Goal: Communication & Community: Participate in discussion

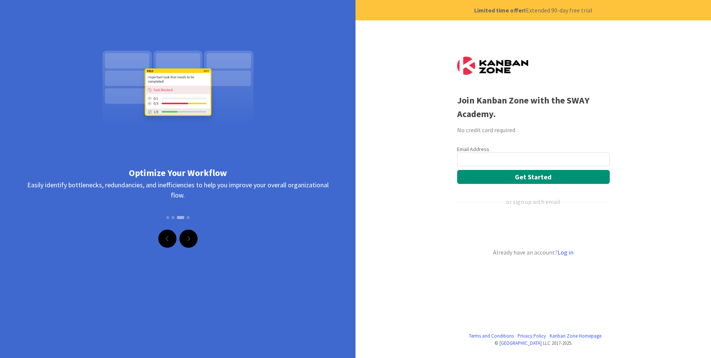
click at [373, 130] on div "Terms and Conditions Privacy Policy [GEOGRAPHIC_DATA] Homepage © Kanban Zone LL…" at bounding box center [355, 179] width 711 height 358
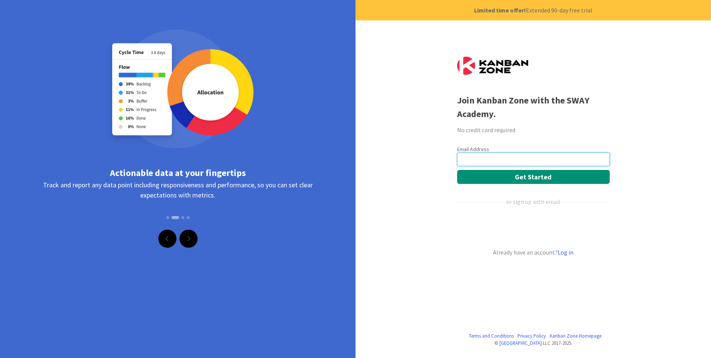
click at [499, 158] on input "email" at bounding box center [533, 160] width 153 height 14
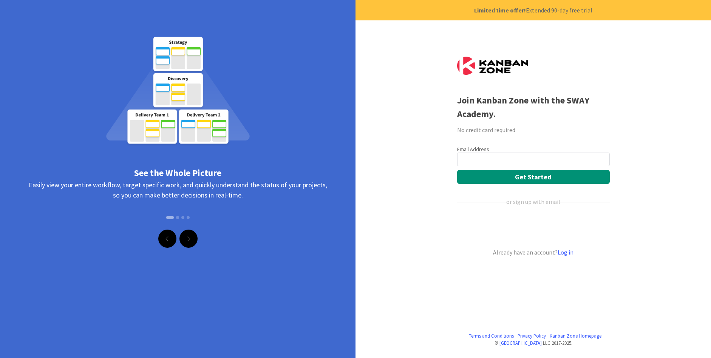
click at [368, 112] on div "Terms and Conditions Privacy Policy [GEOGRAPHIC_DATA] Homepage © Kanban Zone LL…" at bounding box center [355, 179] width 711 height 358
click at [506, 155] on input "email" at bounding box center [533, 160] width 153 height 14
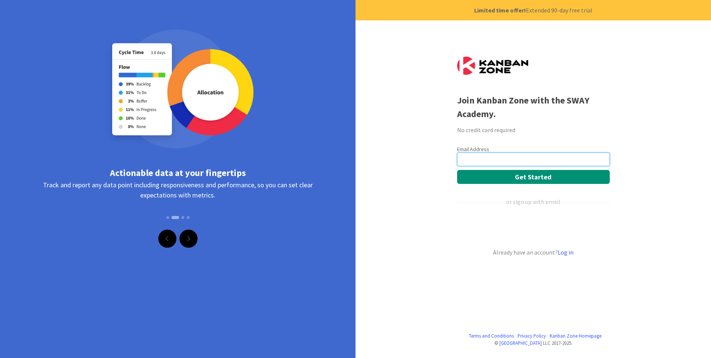
click at [494, 159] on input "email" at bounding box center [533, 160] width 153 height 14
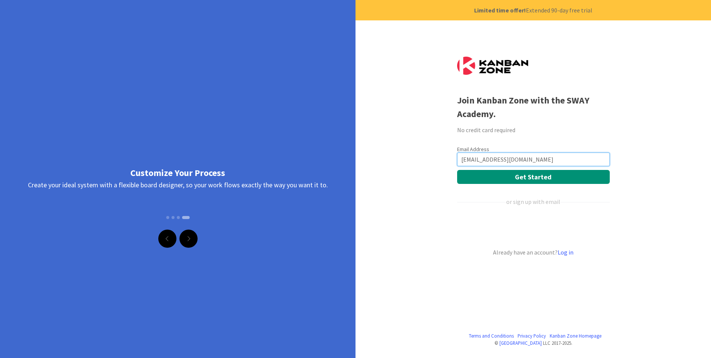
click at [457, 170] on button "Get Started" at bounding box center [533, 177] width 153 height 14
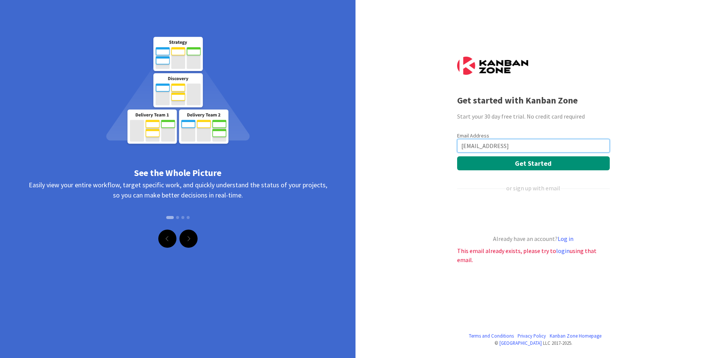
type input "[EMAIL_ADDRESS]"
click at [637, 121] on div "Terms and Conditions Privacy Policy [GEOGRAPHIC_DATA] Homepage © Kanban Zone LL…" at bounding box center [355, 179] width 711 height 358
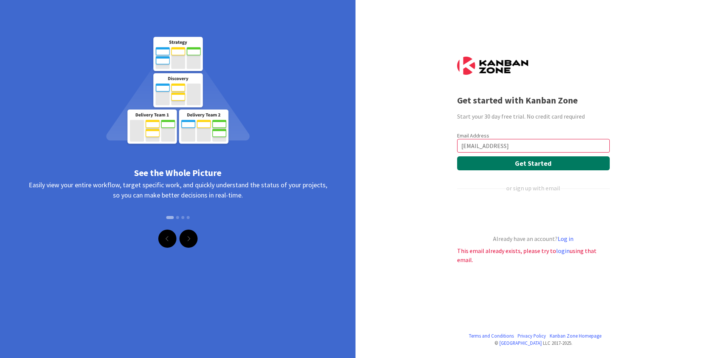
click at [537, 161] on button "Get Started" at bounding box center [533, 163] width 153 height 14
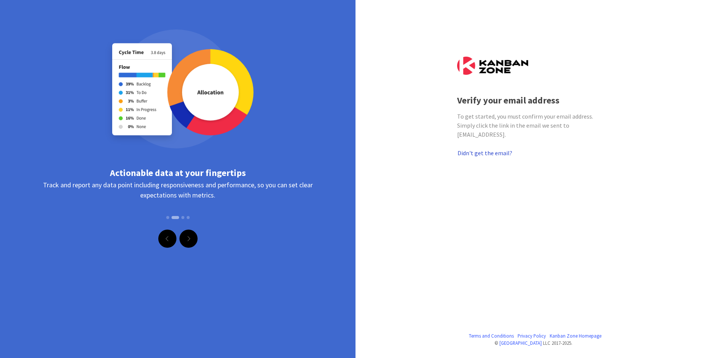
click at [492, 153] on button "Didn't get the email?" at bounding box center [485, 153] width 56 height 10
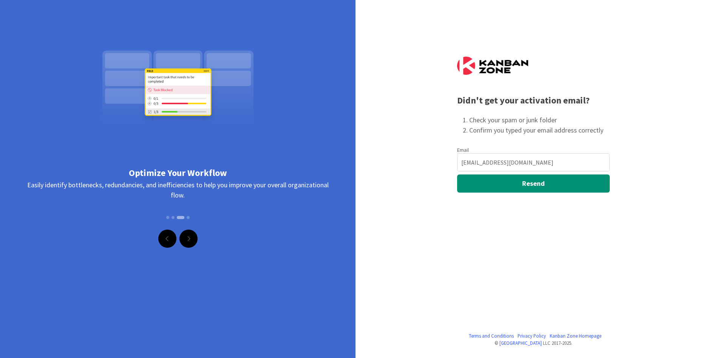
type input "[EMAIL_ADDRESS][DOMAIN_NAME]"
click at [528, 192] on button "Resend" at bounding box center [533, 184] width 153 height 18
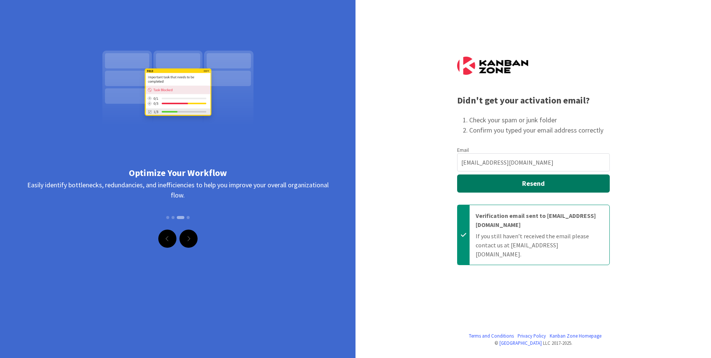
click at [527, 189] on button "Resend" at bounding box center [533, 184] width 153 height 18
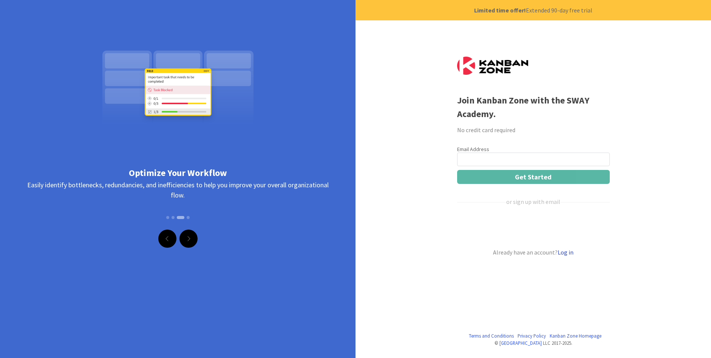
click at [570, 255] on link "Log in" at bounding box center [566, 253] width 16 height 8
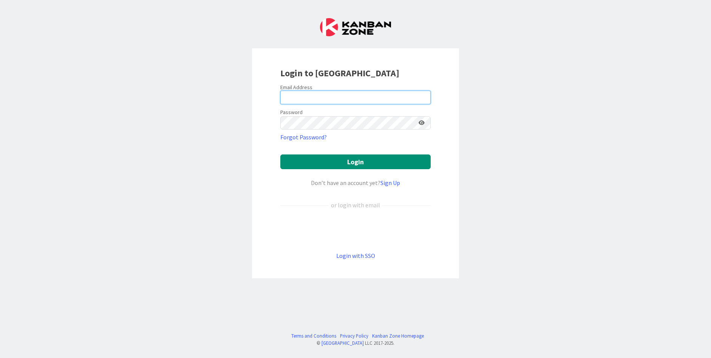
click at [317, 99] on input "email" at bounding box center [355, 98] width 150 height 14
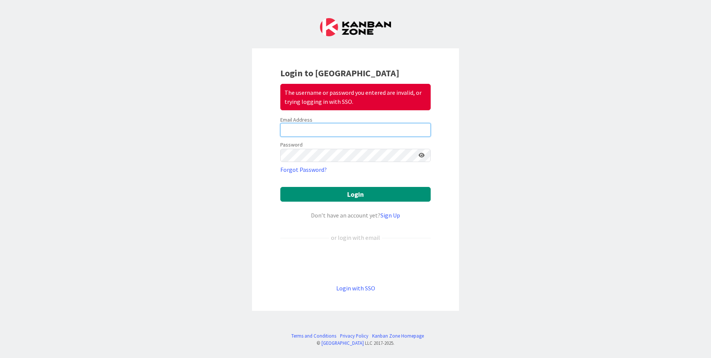
click at [328, 133] on input "email" at bounding box center [355, 130] width 150 height 14
type input "[EMAIL_ADDRESS][DOMAIN_NAME]"
click at [586, 90] on div "Login to Kanban Zone The username or password you entered are invalid, or tryin…" at bounding box center [355, 179] width 711 height 358
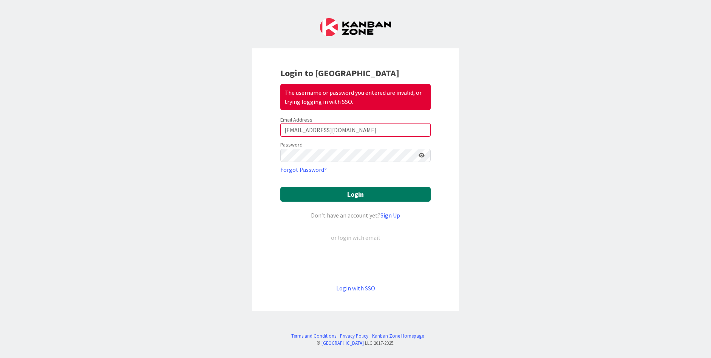
click at [348, 193] on button "Login" at bounding box center [355, 194] width 150 height 15
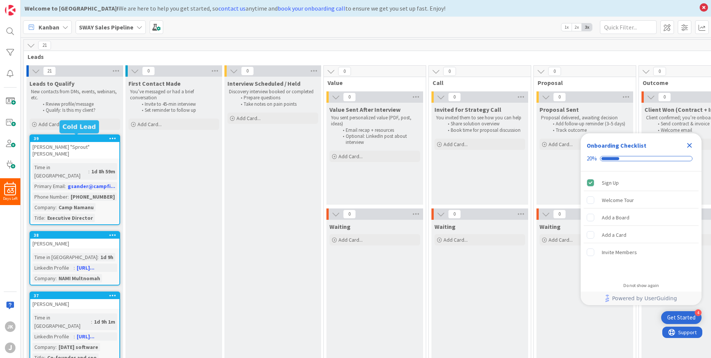
scroll to position [518, 0]
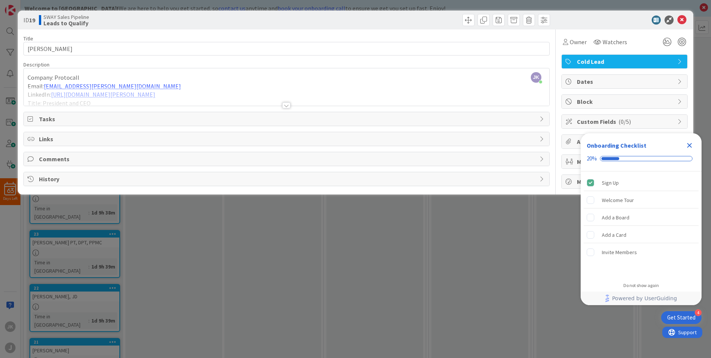
click at [198, 72] on div "[PERSON_NAME] [PERSON_NAME] just joined Company: Protocall Email: [EMAIL_ADDRES…" at bounding box center [287, 86] width 526 height 37
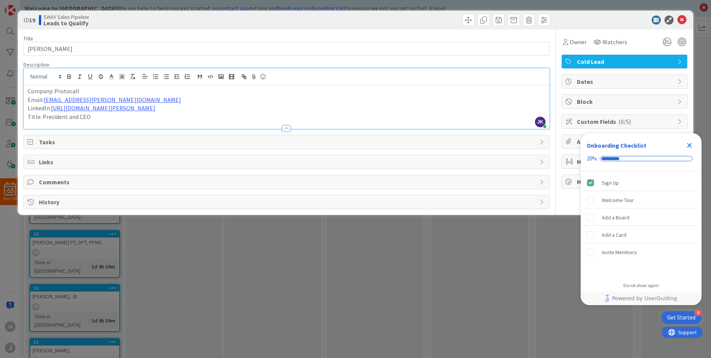
click at [67, 90] on p "Company: Protocall" at bounding box center [287, 91] width 518 height 9
copy p "Protocall"
click at [689, 146] on icon "Close Checklist" at bounding box center [689, 145] width 5 height 5
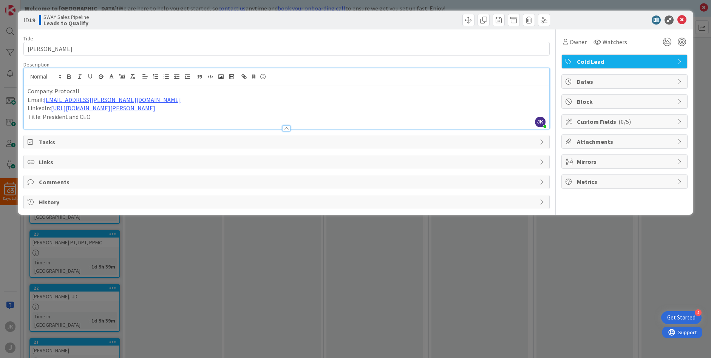
click at [607, 122] on span "Custom Fields ( 0/5 )" at bounding box center [625, 121] width 97 height 9
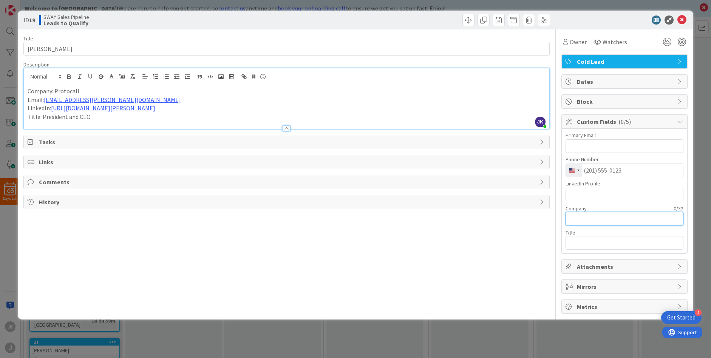
click at [596, 217] on input "text" at bounding box center [625, 219] width 118 height 14
paste input "Protocall"
drag, startPoint x: 90, startPoint y: 83, endPoint x: 78, endPoint y: 85, distance: 12.7
click at [78, 85] on div "[PERSON_NAME] [PERSON_NAME] just joined Company: Protocall Email: [EMAIL_ADDRES…" at bounding box center [287, 98] width 526 height 60
type input "Protocall"
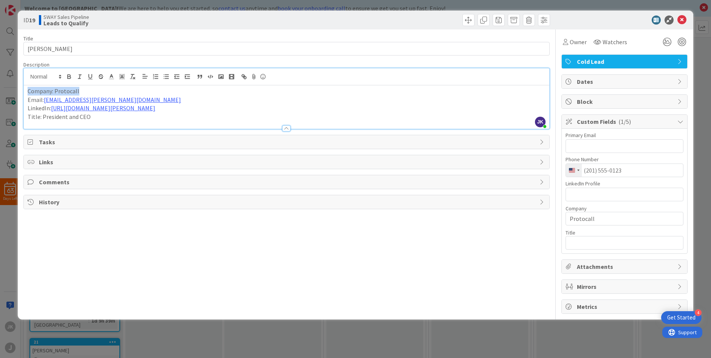
drag, startPoint x: 84, startPoint y: 90, endPoint x: 3, endPoint y: 89, distance: 81.2
click at [3, 89] on div "ID 19 SWAY Sales Pipeline Leads to Qualify Title 10 / 128 [PERSON_NAME] Descrip…" at bounding box center [355, 179] width 711 height 358
drag, startPoint x: 141, startPoint y: 96, endPoint x: 45, endPoint y: 99, distance: 96.8
click at [45, 99] on p "Email: [EMAIL_ADDRESS][PERSON_NAME][DOMAIN_NAME]" at bounding box center [287, 100] width 518 height 9
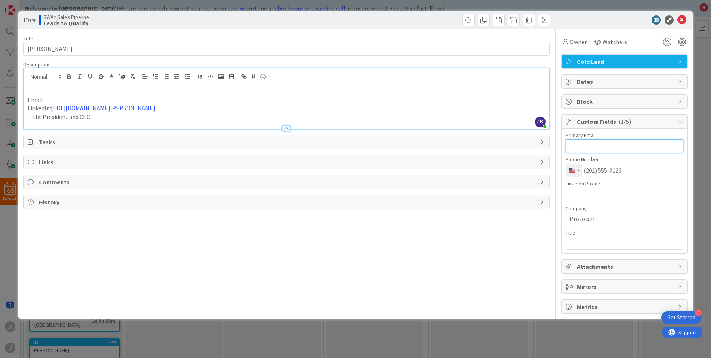
click at [578, 147] on input "text" at bounding box center [625, 146] width 118 height 14
paste input "[EMAIL_ADDRESS][PERSON_NAME][DOMAIN_NAME]"
type input "[EMAIL_ADDRESS][PERSON_NAME][DOMAIN_NAME]"
drag, startPoint x: 188, startPoint y: 108, endPoint x: 51, endPoint y: 108, distance: 137.6
click at [51, 108] on p "LinkedIn: [URL][DOMAIN_NAME][PERSON_NAME]" at bounding box center [287, 108] width 518 height 9
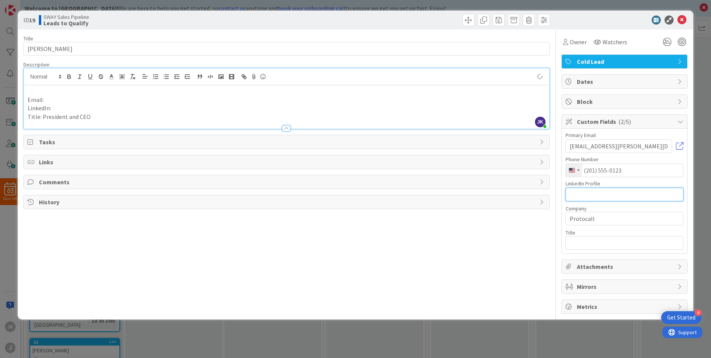
click at [580, 194] on input "text" at bounding box center [625, 195] width 118 height 14
paste input "[URL][DOMAIN_NAME][PERSON_NAME]"
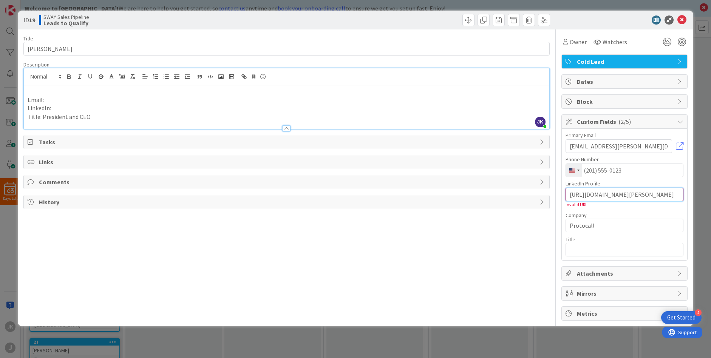
click at [571, 191] on input "[URL][DOMAIN_NAME][PERSON_NAME]" at bounding box center [625, 195] width 118 height 14
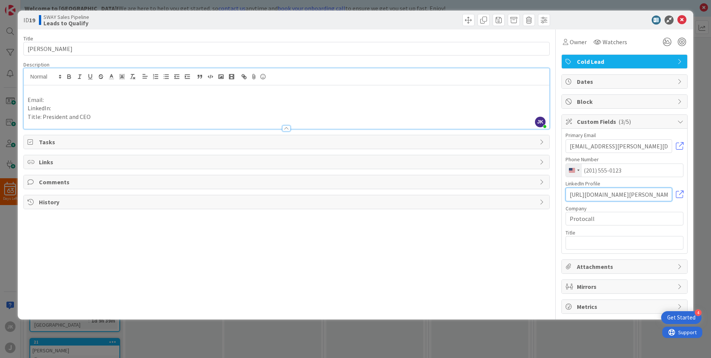
type input "[URL][DOMAIN_NAME][PERSON_NAME]"
drag, startPoint x: 98, startPoint y: 117, endPoint x: 42, endPoint y: 118, distance: 55.9
click at [42, 118] on p "Title: President and CEO" at bounding box center [287, 117] width 518 height 9
copy p "President and CEO"
click at [598, 241] on input "text" at bounding box center [625, 243] width 118 height 14
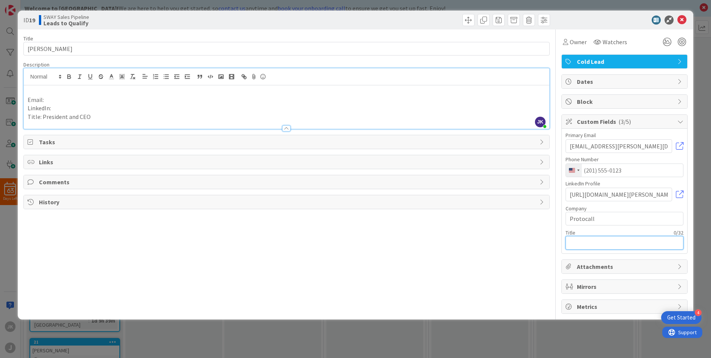
paste input "President and CEO"
type input "President and CEO"
click at [513, 255] on div "Title 10 / 128 [PERSON_NAME] Description [PERSON_NAME] [PERSON_NAME] just joine…" at bounding box center [286, 171] width 526 height 285
click at [681, 22] on icon at bounding box center [682, 19] width 9 height 9
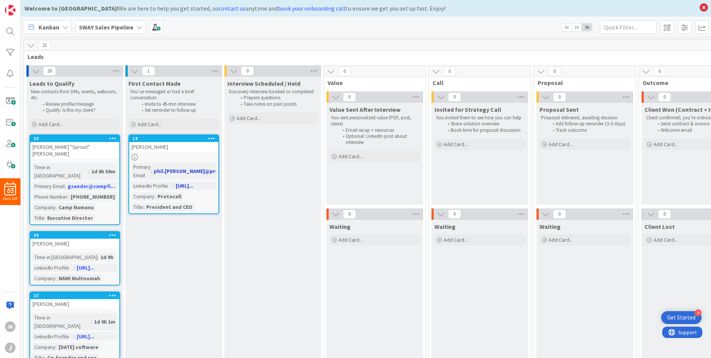
click at [188, 183] on link "[URL]..." at bounding box center [185, 186] width 18 height 7
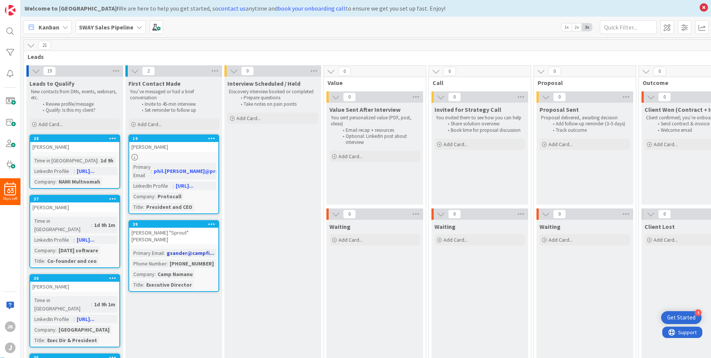
drag, startPoint x: 73, startPoint y: 147, endPoint x: 170, endPoint y: 217, distance: 120.2
click at [170, 222] on div "39" at bounding box center [176, 224] width 86 height 5
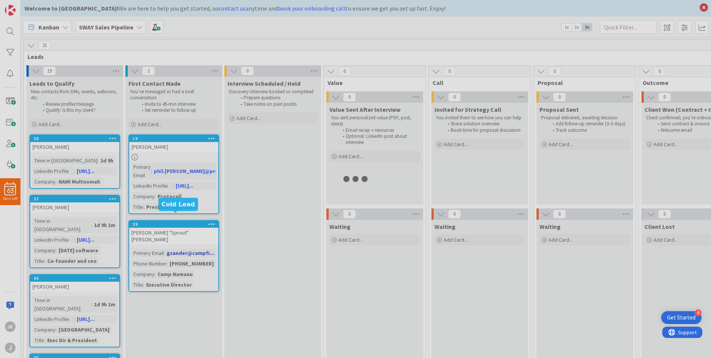
click at [171, 218] on div "21 Leads 19 Leads to Qualify New contacts from DMs, events, webinars, etc. Revi…" at bounding box center [366, 197] width 690 height 321
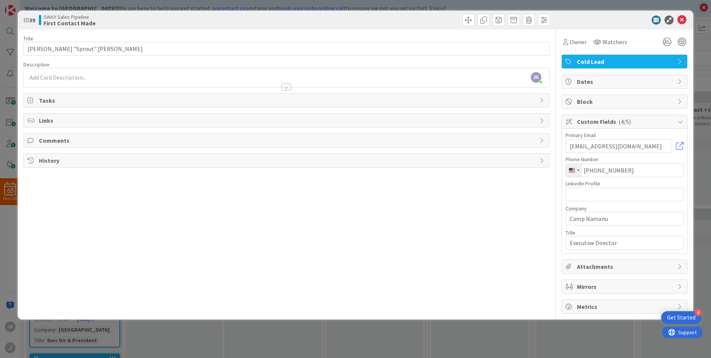
click at [56, 139] on span "Comments" at bounding box center [287, 140] width 497 height 9
click at [57, 156] on button "Add Comment" at bounding box center [52, 159] width 49 height 14
click at [682, 19] on icon at bounding box center [682, 19] width 9 height 9
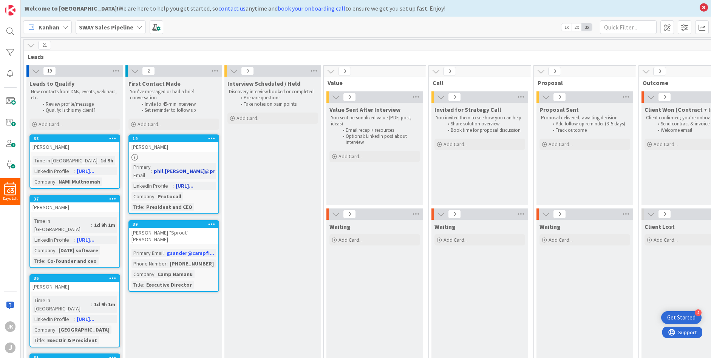
click at [145, 147] on div "[PERSON_NAME]" at bounding box center [173, 147] width 89 height 10
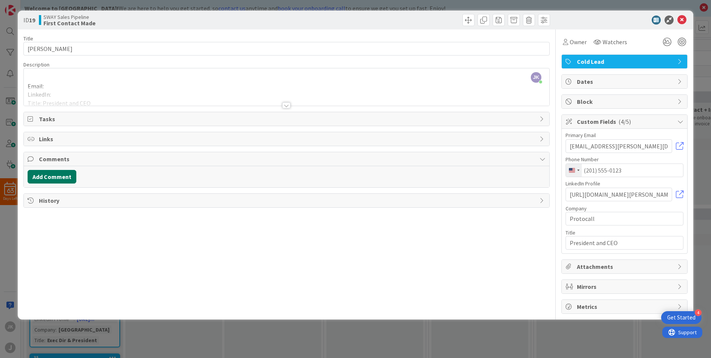
click at [44, 173] on button "Add Comment" at bounding box center [52, 177] width 49 height 14
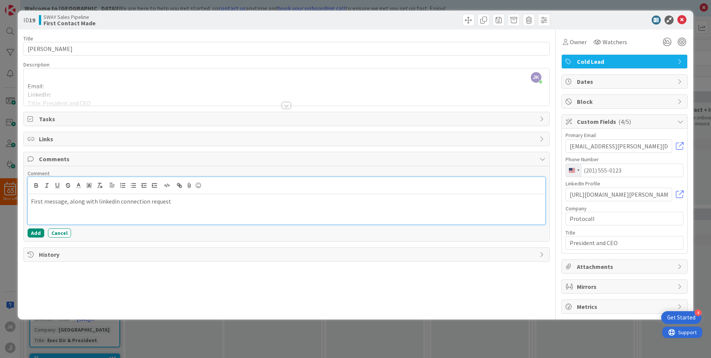
click at [166, 212] on div "First message, along with linkedin connection request" at bounding box center [286, 209] width 517 height 30
click at [210, 206] on div "First message, along with linkedin connection request" at bounding box center [286, 209] width 517 height 30
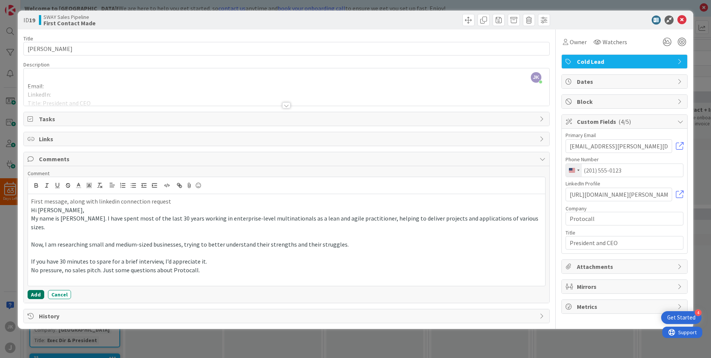
click at [35, 290] on button "Add" at bounding box center [36, 294] width 17 height 9
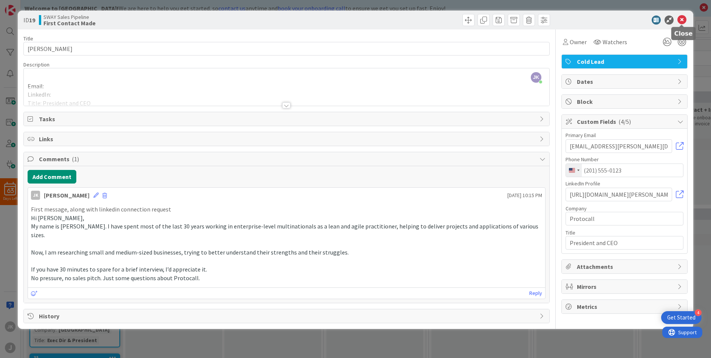
click at [681, 19] on icon at bounding box center [682, 19] width 9 height 9
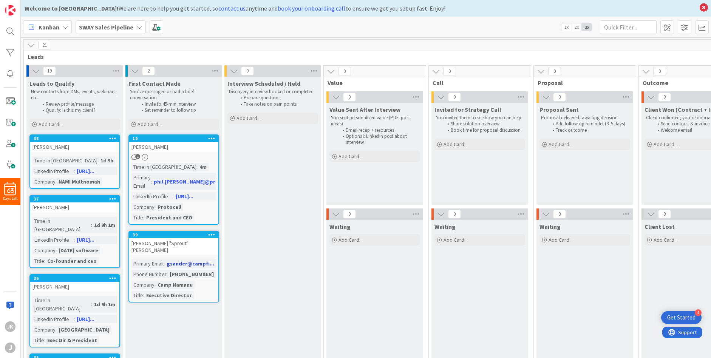
click at [163, 241] on link "39 [PERSON_NAME] "Sprout" Sander Primary Email : gsander@campfi... Phone Number…" at bounding box center [173, 267] width 91 height 72
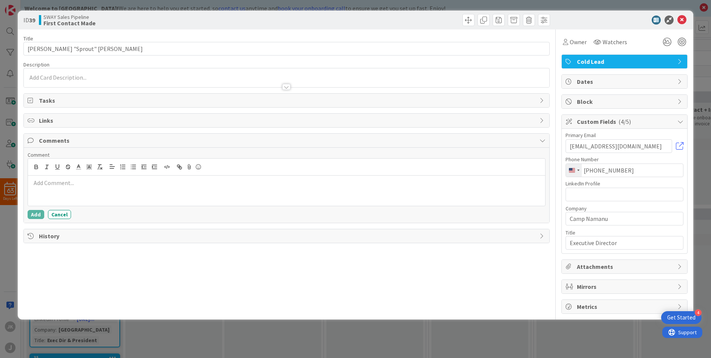
click at [163, 186] on div at bounding box center [286, 191] width 517 height 30
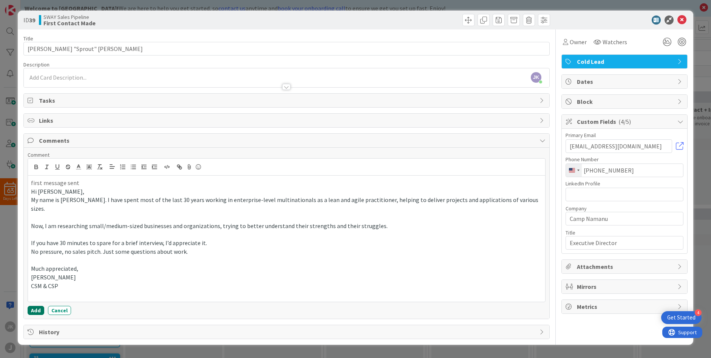
click at [39, 306] on button "Add" at bounding box center [36, 310] width 17 height 9
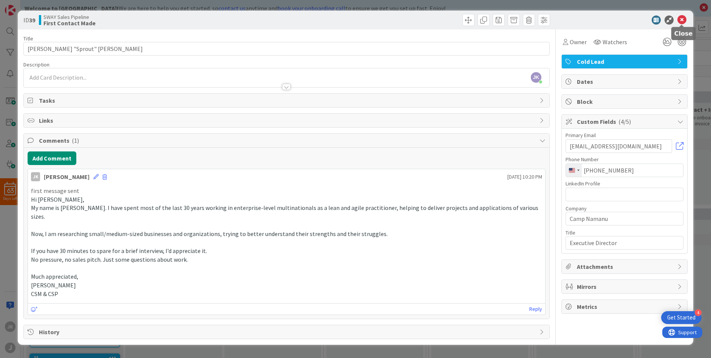
click at [686, 20] on icon at bounding box center [682, 19] width 9 height 9
